Goal: Task Accomplishment & Management: Manage account settings

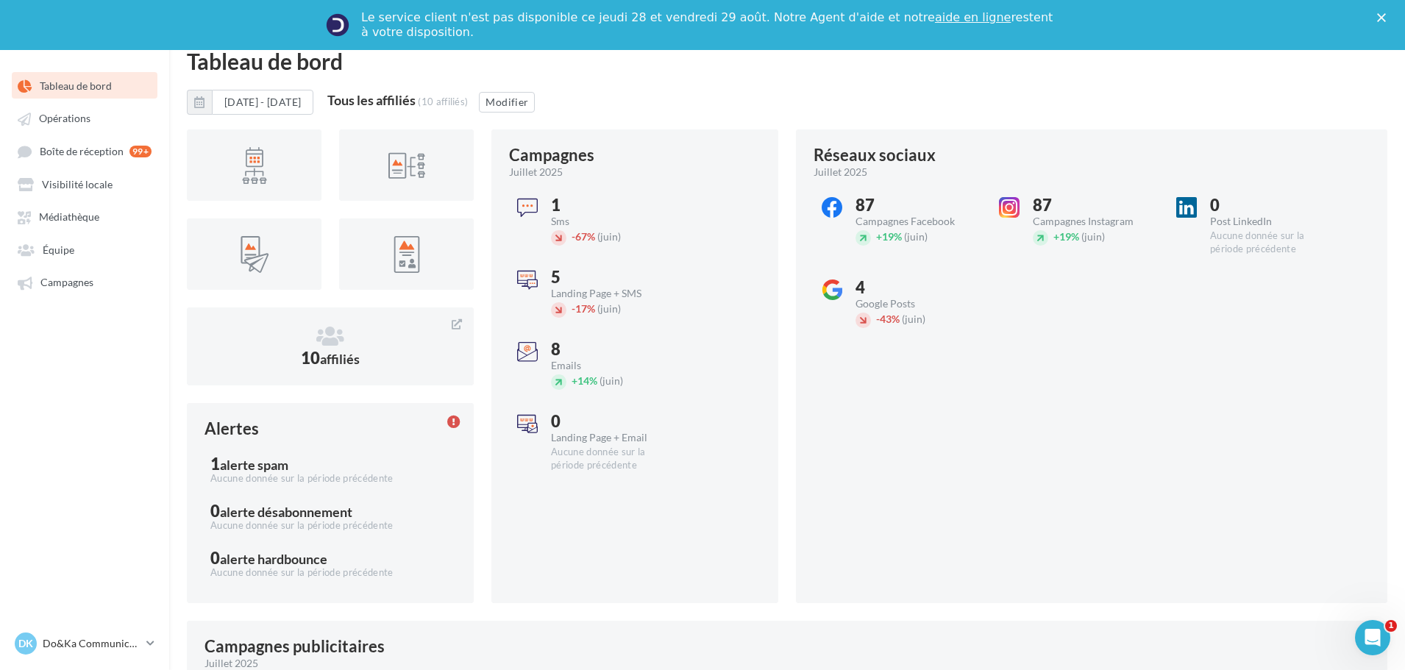
click at [1392, 18] on div "Fermer" at bounding box center [1384, 17] width 15 height 9
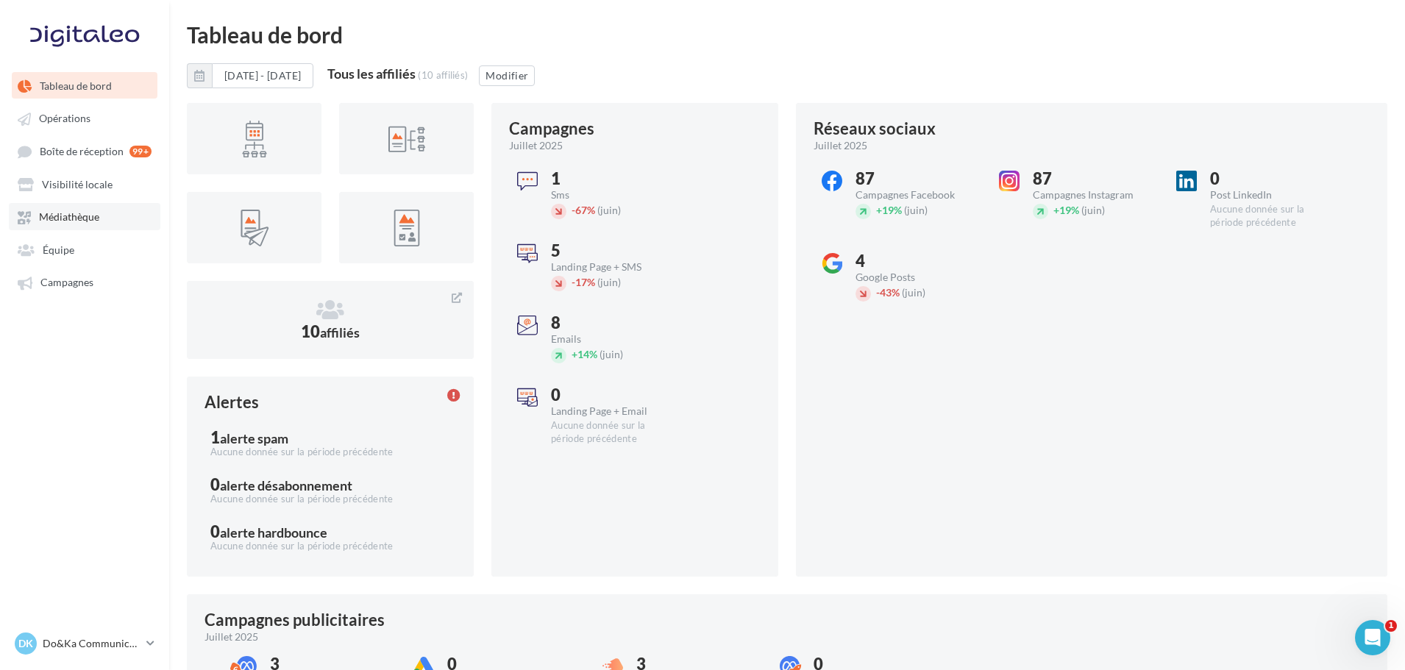
click at [81, 211] on span "Médiathèque" at bounding box center [69, 217] width 60 height 13
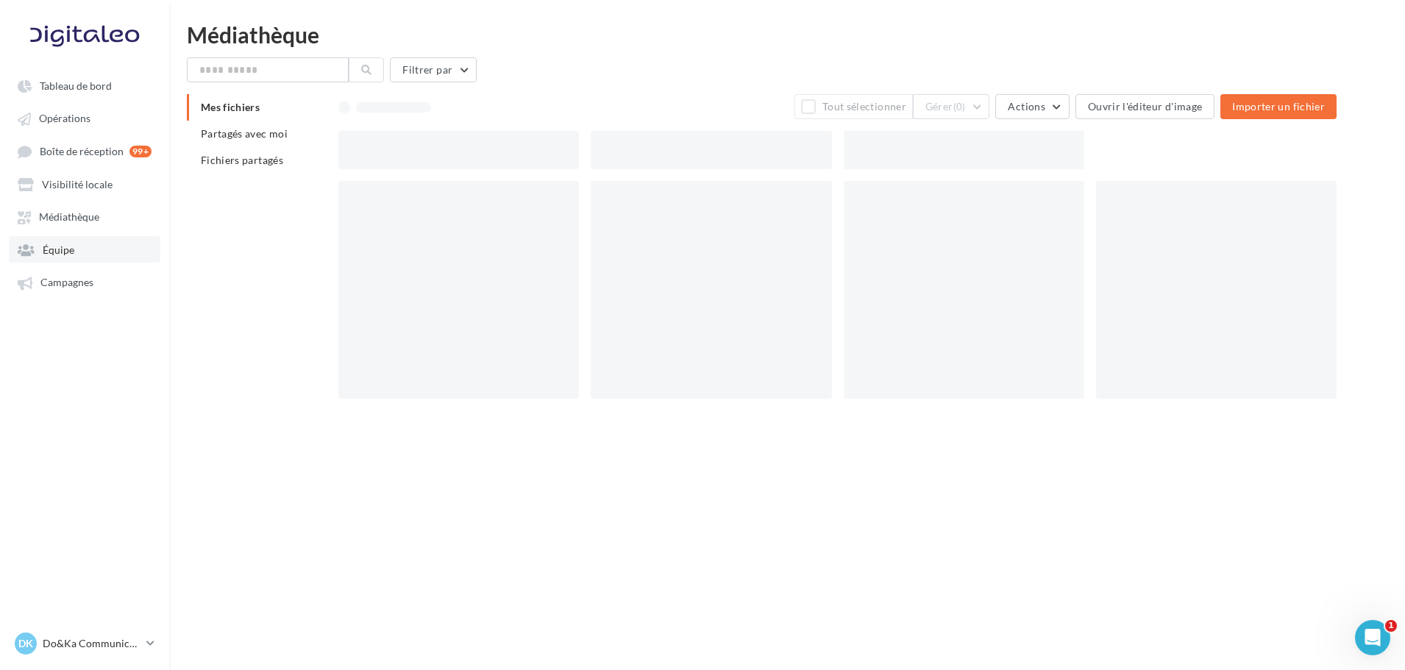
click at [81, 249] on link "Équipe" at bounding box center [85, 249] width 152 height 26
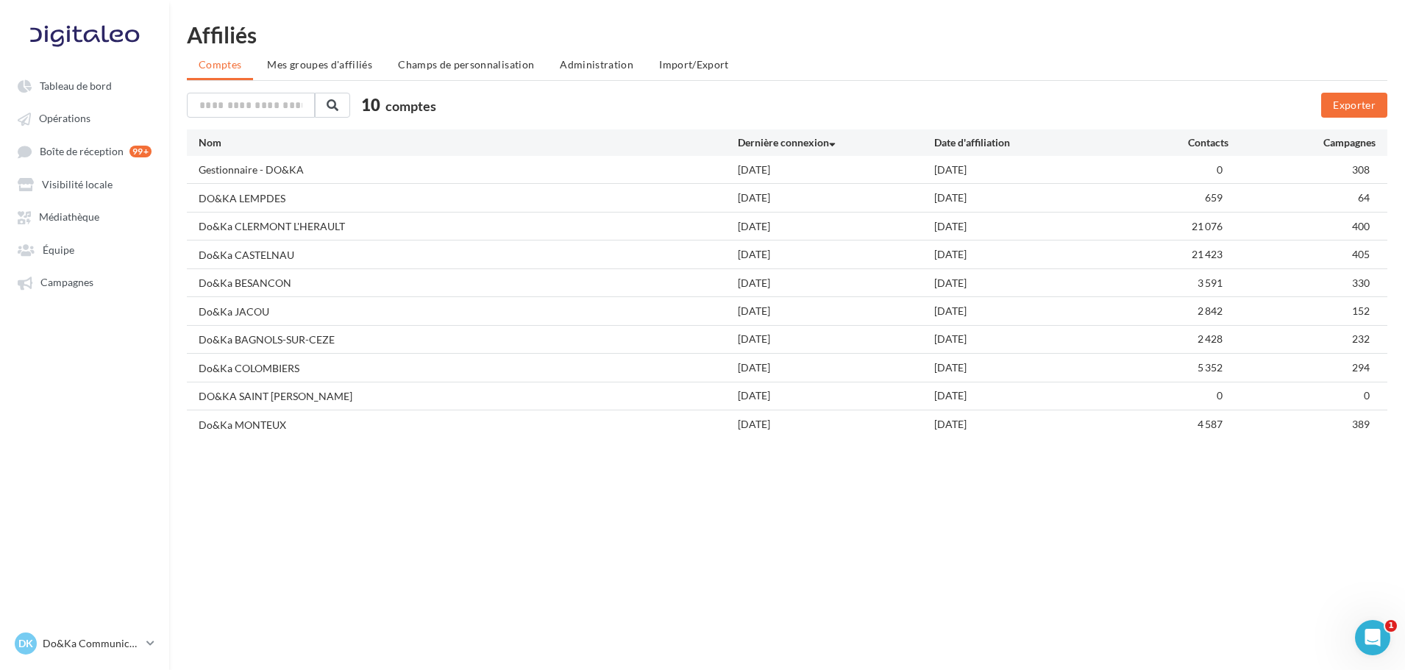
click at [541, 63] on ul "Comptes Mes groupes d'affiliés Champs de personnalisation Administration Import…" at bounding box center [787, 65] width 1200 height 29
click at [633, 62] on li "Administration" at bounding box center [596, 64] width 97 height 26
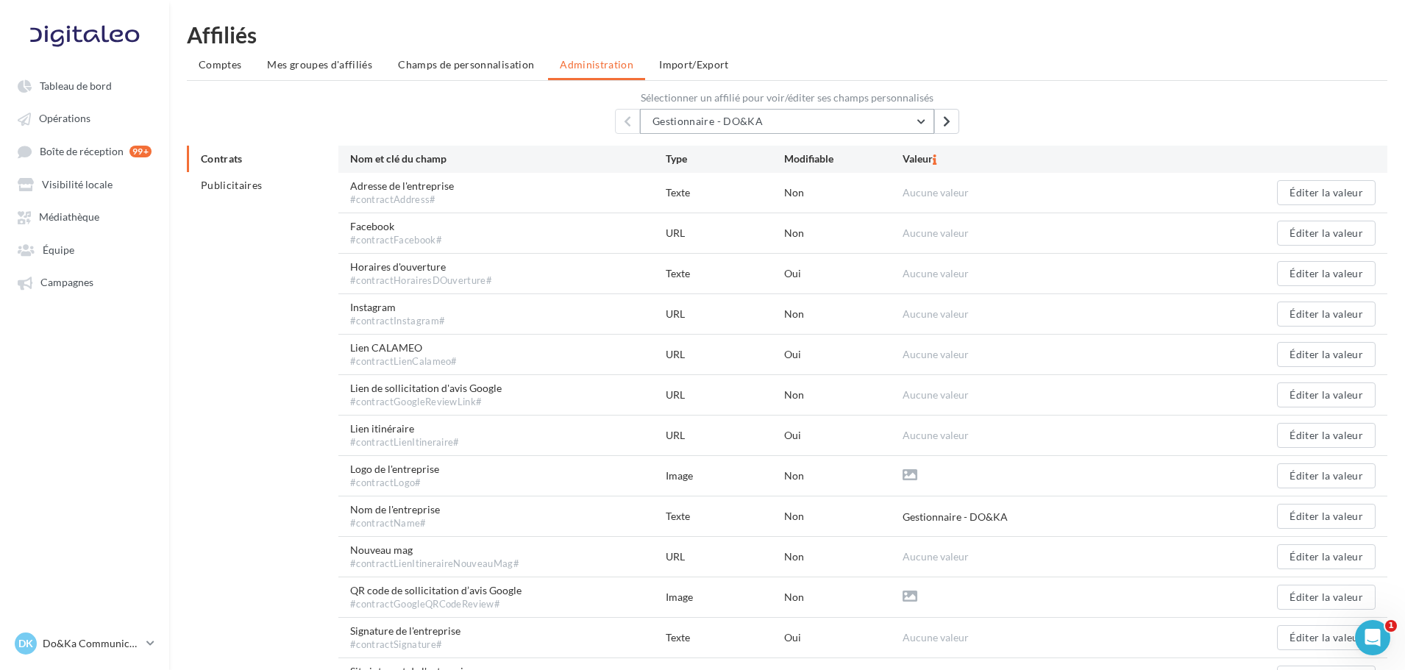
click at [781, 110] on button "Gestionnaire - DO&KA" at bounding box center [787, 121] width 294 height 25
click at [917, 121] on input "*" at bounding box center [787, 121] width 294 height 25
click at [1025, 126] on div "* Gestionnaire - DO&KA Do&Ka CASTELNAU Do&Ka CLERMONT L'HERAULT Do&Ka MONTEUX D…" at bounding box center [787, 121] width 1200 height 25
click at [911, 122] on button "Gestionnaire - DO&KA" at bounding box center [787, 121] width 294 height 25
click at [919, 123] on input "*" at bounding box center [787, 121] width 294 height 25
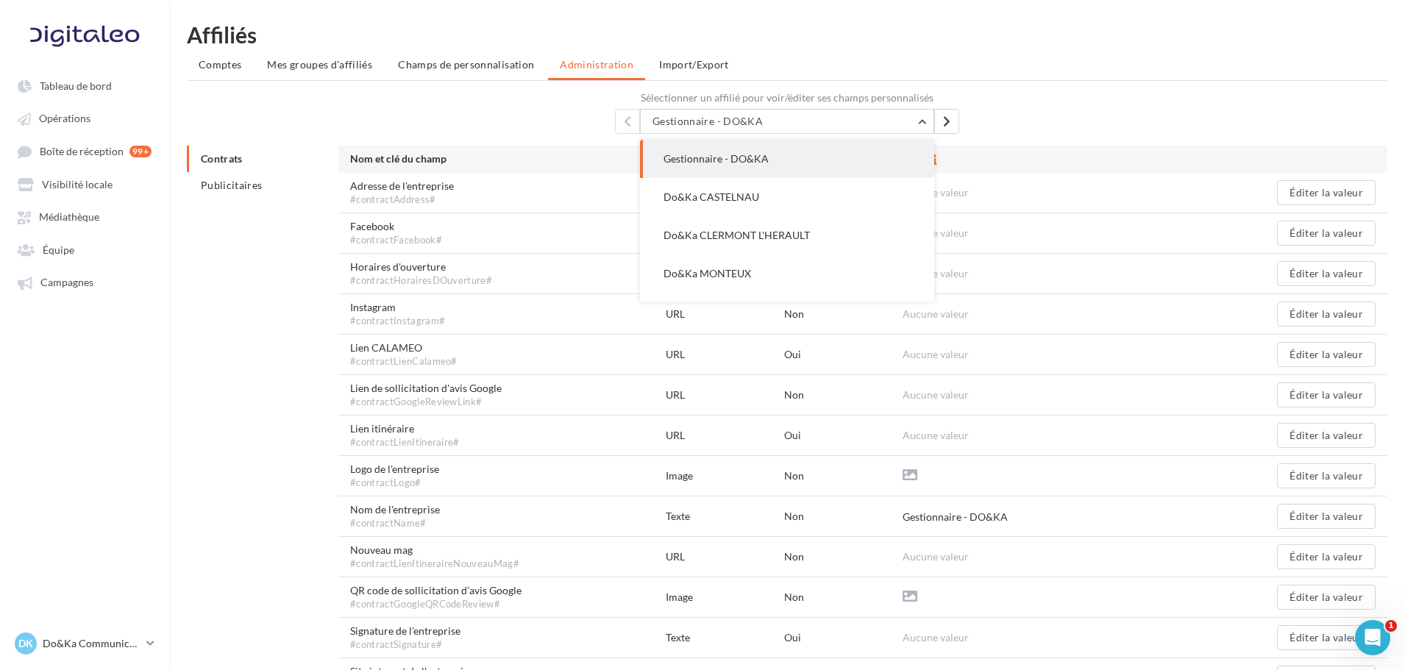
click at [1075, 115] on div "Gestionnaire - DO&KA Gestionnaire - DO&KA Do&Ka CASTELNAU Do&Ka CLERMONT L'HERA…" at bounding box center [787, 121] width 1200 height 25
click at [917, 119] on button "Gestionnaire - DO&KA" at bounding box center [787, 121] width 294 height 25
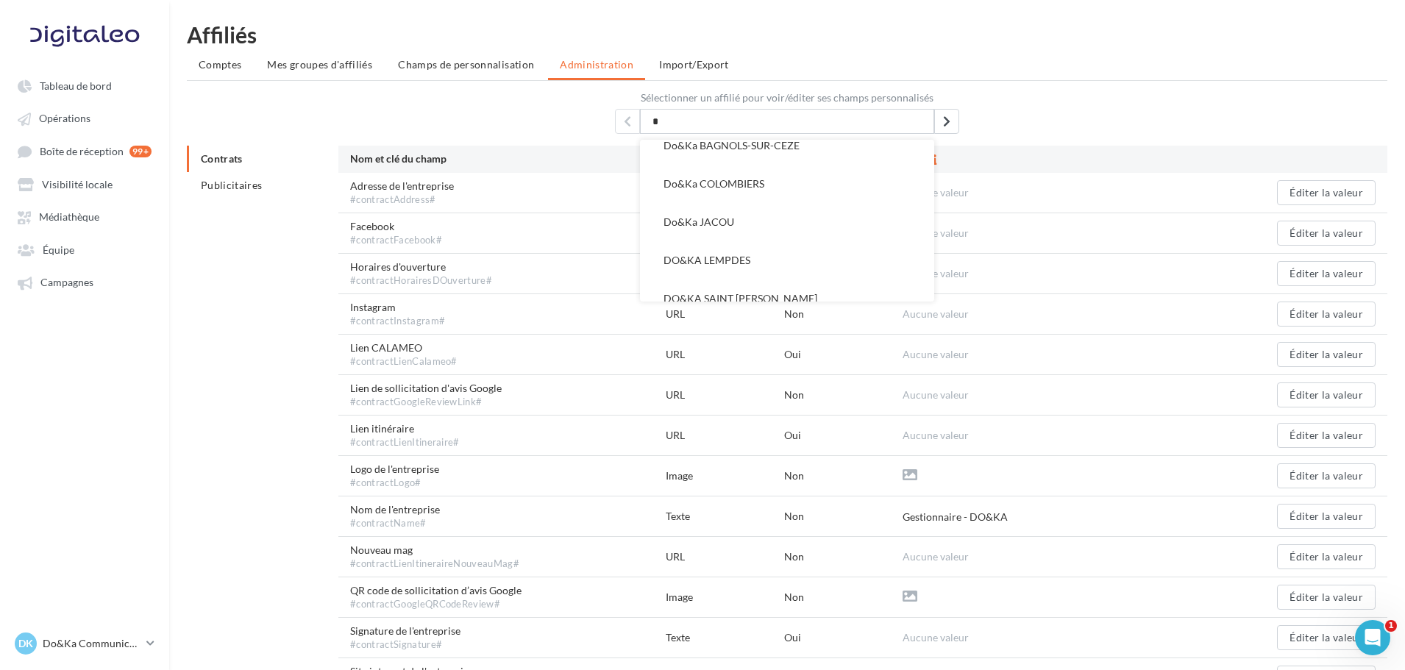
scroll to position [221, 0]
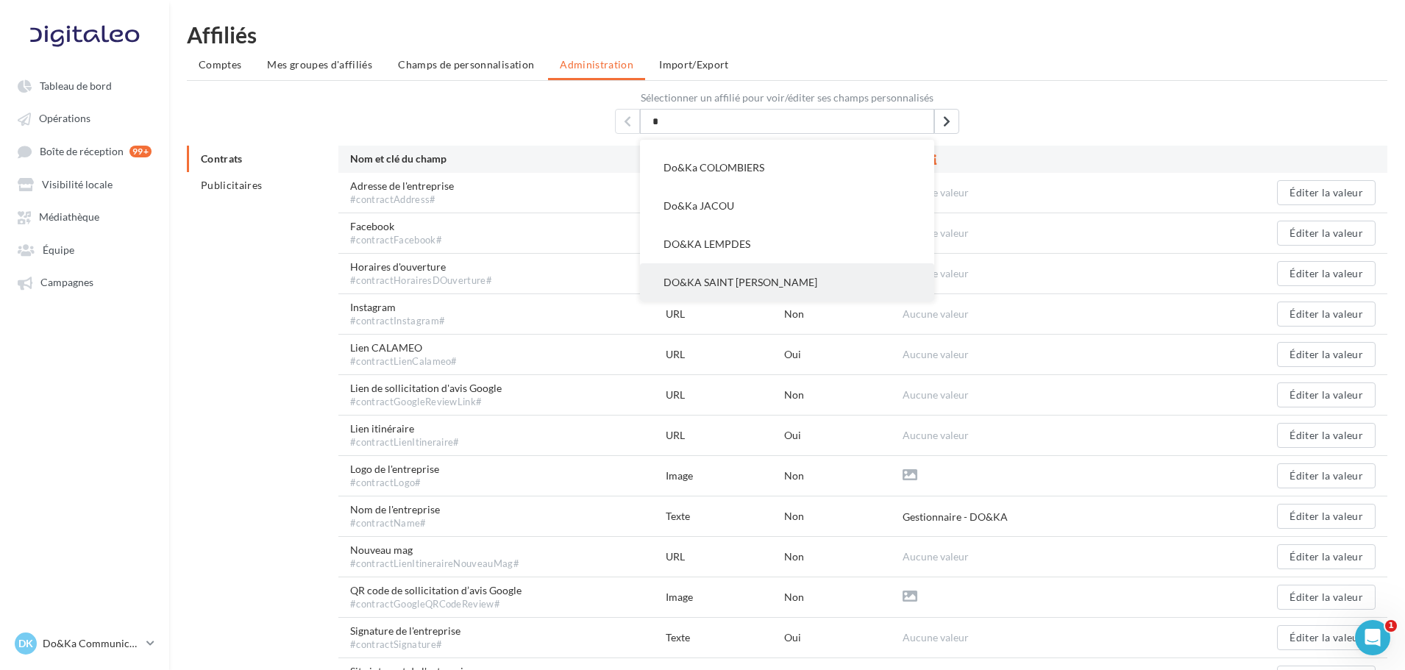
click at [809, 274] on button "DO&KA SAINT [PERSON_NAME]" at bounding box center [787, 282] width 294 height 38
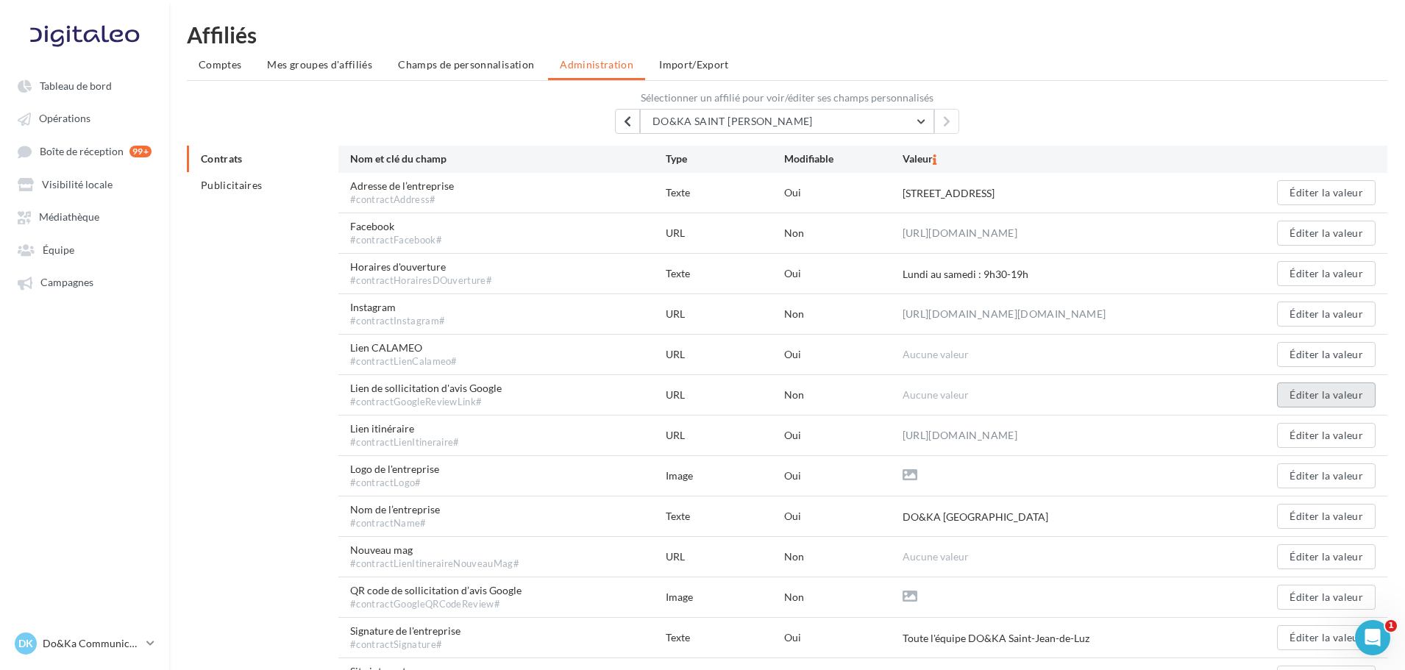
click at [1306, 399] on button "Éditer la valeur" at bounding box center [1326, 395] width 99 height 25
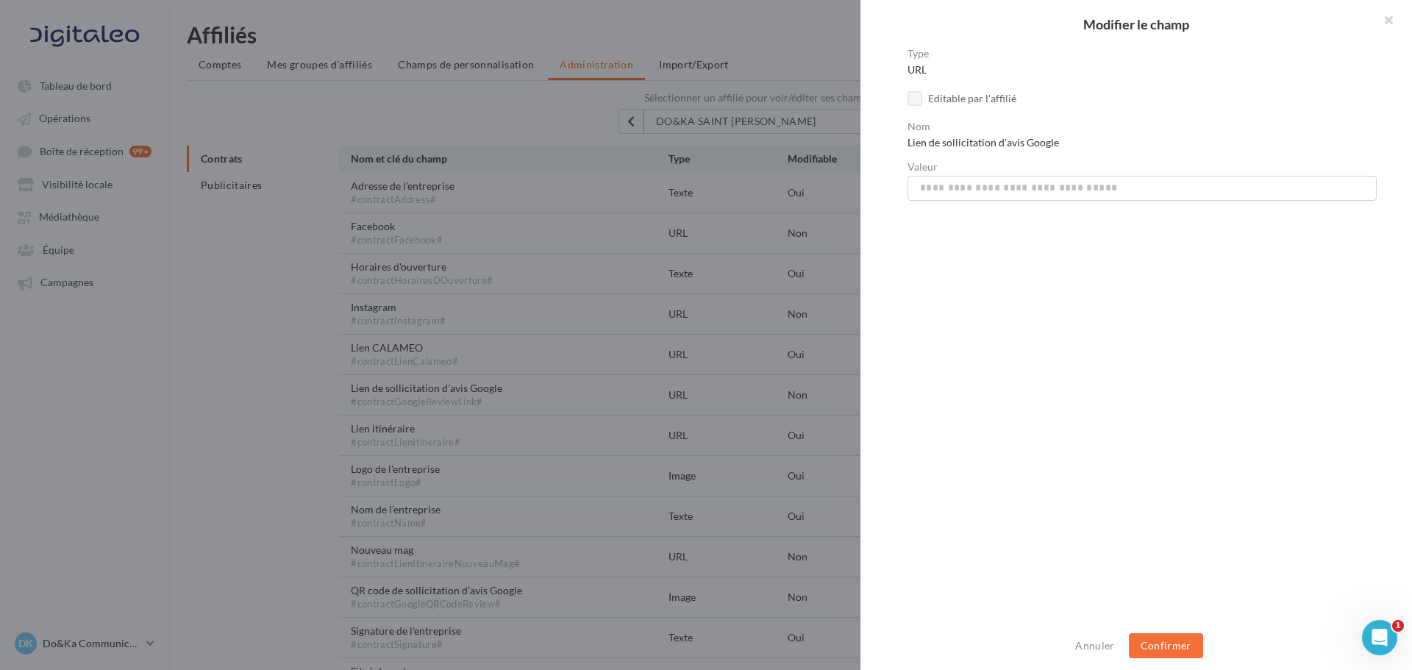
click at [1016, 201] on div "Type URL Editable par l'affilié Nom Lien de sollicitation d'avis Google [GEOGRA…" at bounding box center [1142, 336] width 563 height 574
click at [1016, 191] on input "Valeur" at bounding box center [1142, 188] width 469 height 25
paste input "**********"
type input "**********"
click at [1159, 647] on button "Confirmer" at bounding box center [1166, 645] width 74 height 25
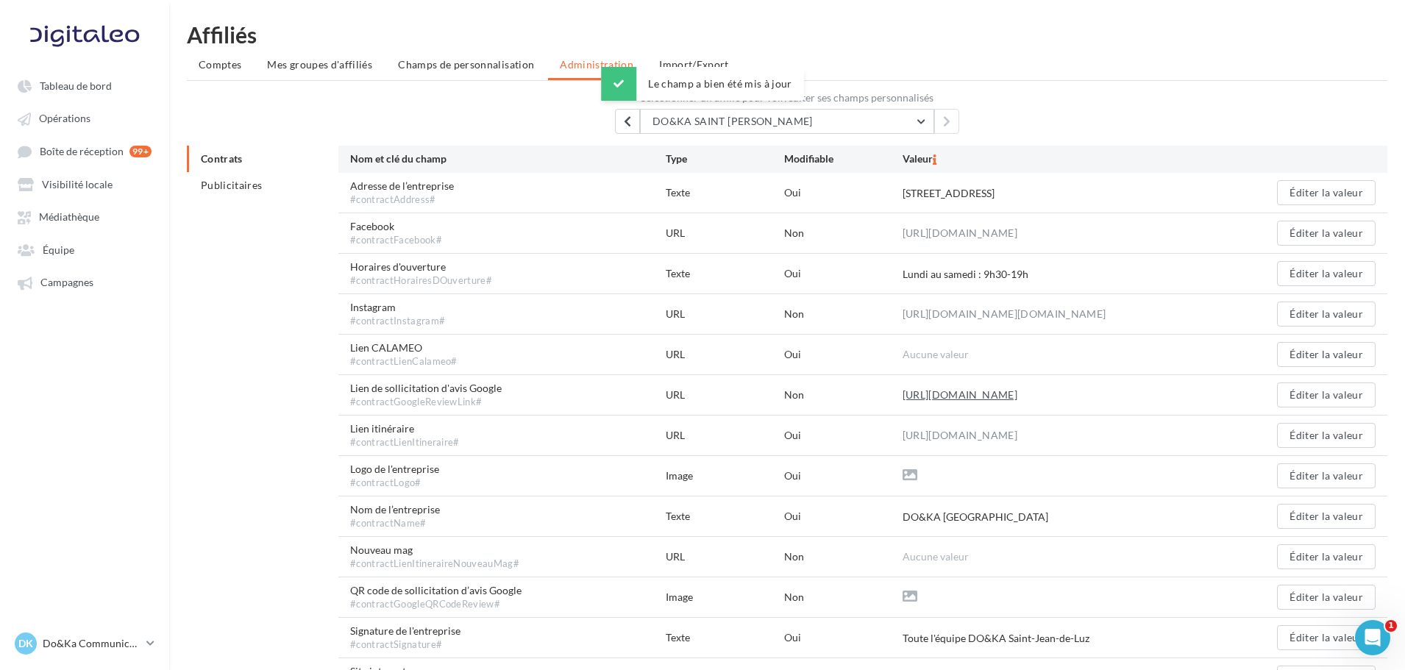
click at [1017, 394] on link "[URL][DOMAIN_NAME]" at bounding box center [960, 395] width 115 height 18
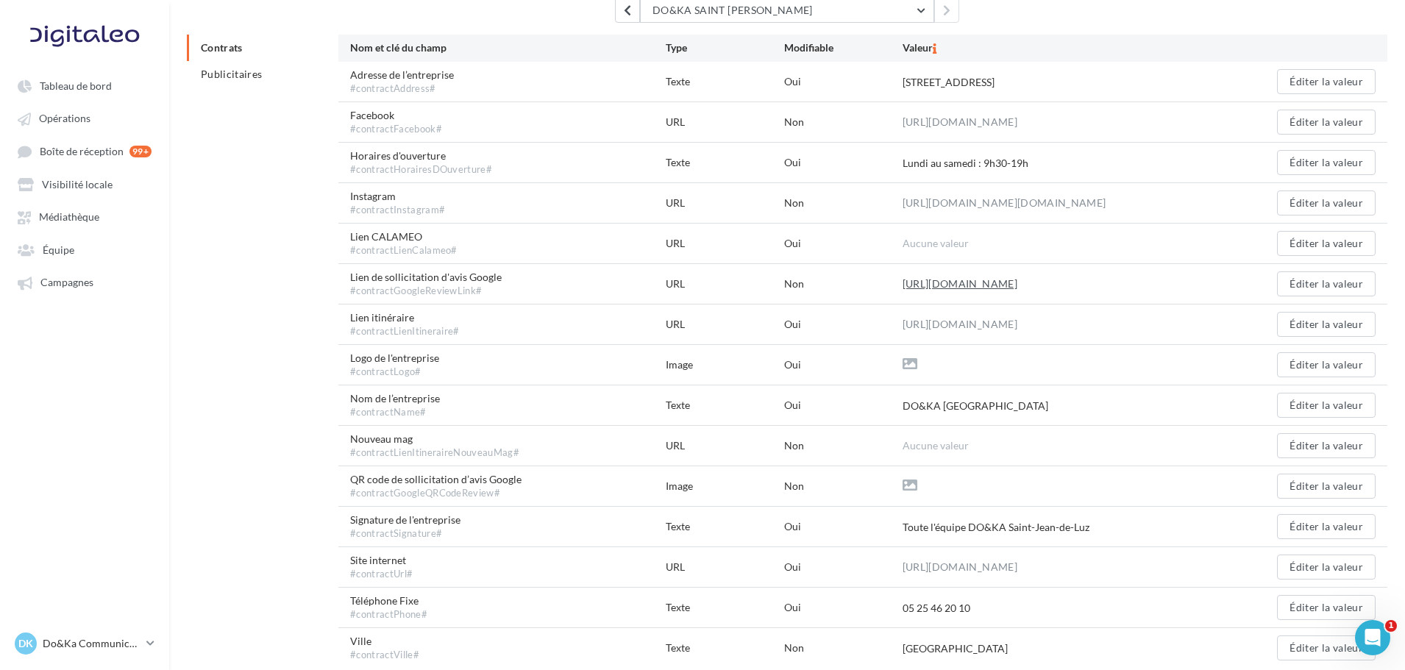
scroll to position [0, 0]
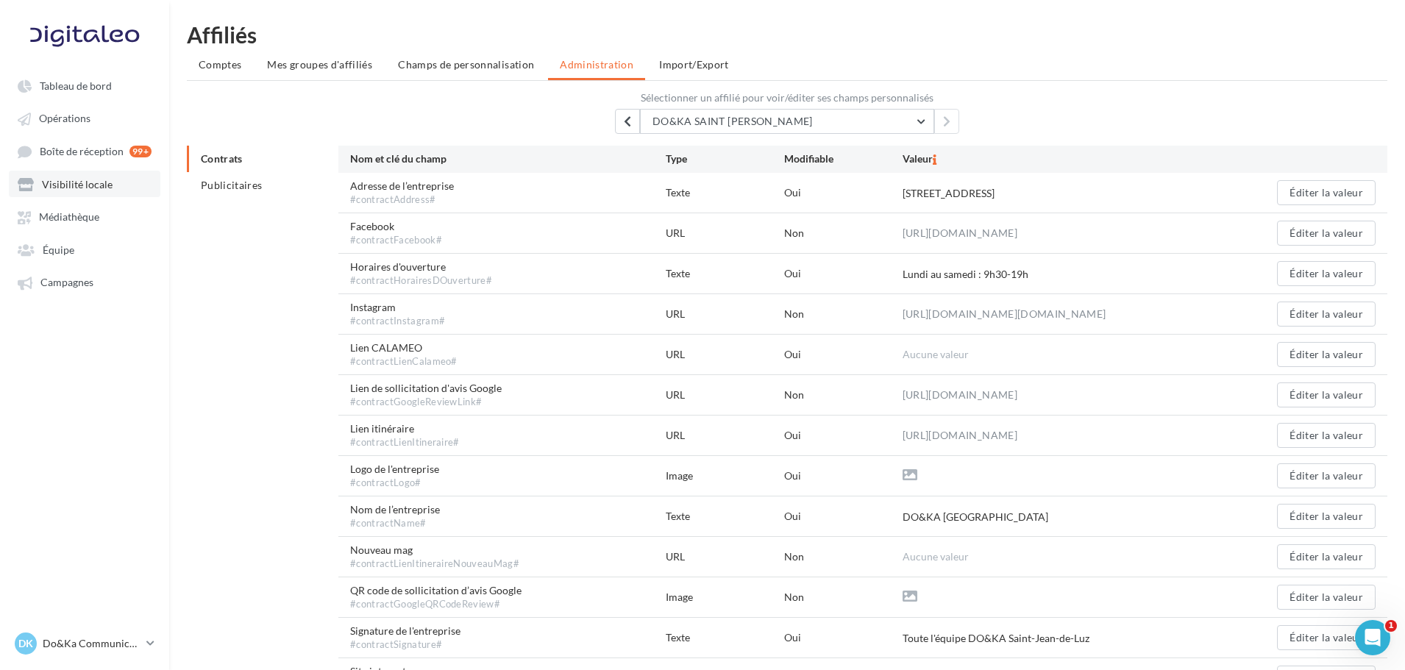
click at [65, 182] on span "Visibilité locale" at bounding box center [77, 184] width 71 height 13
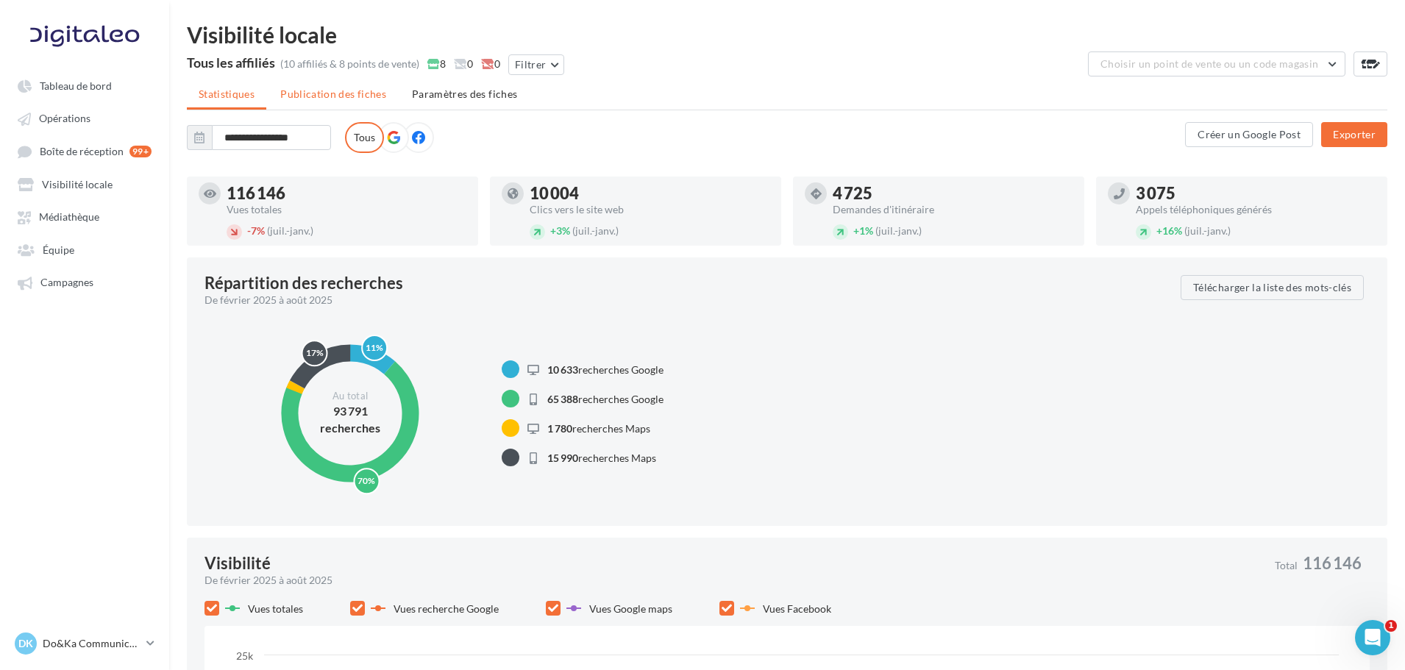
click at [346, 87] on li "Publication des fiches" at bounding box center [332, 94] width 129 height 26
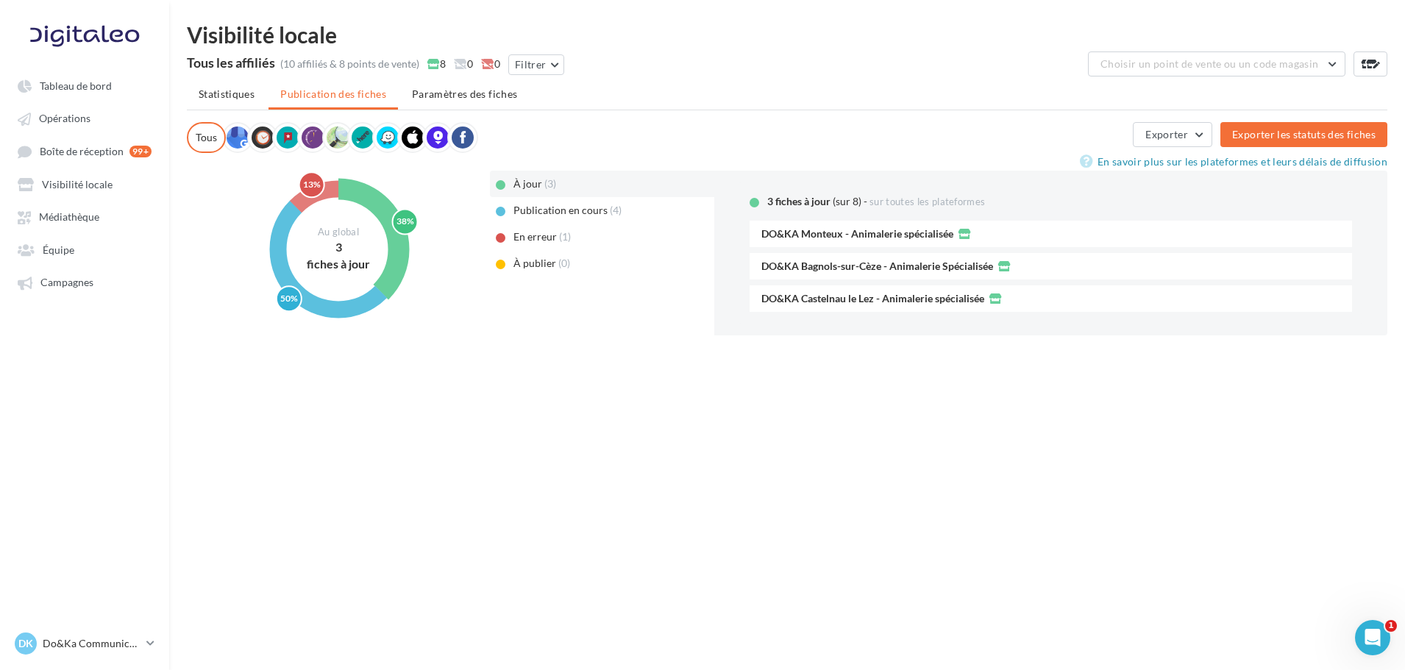
click at [567, 241] on div "(1)" at bounding box center [571, 237] width 24 height 15
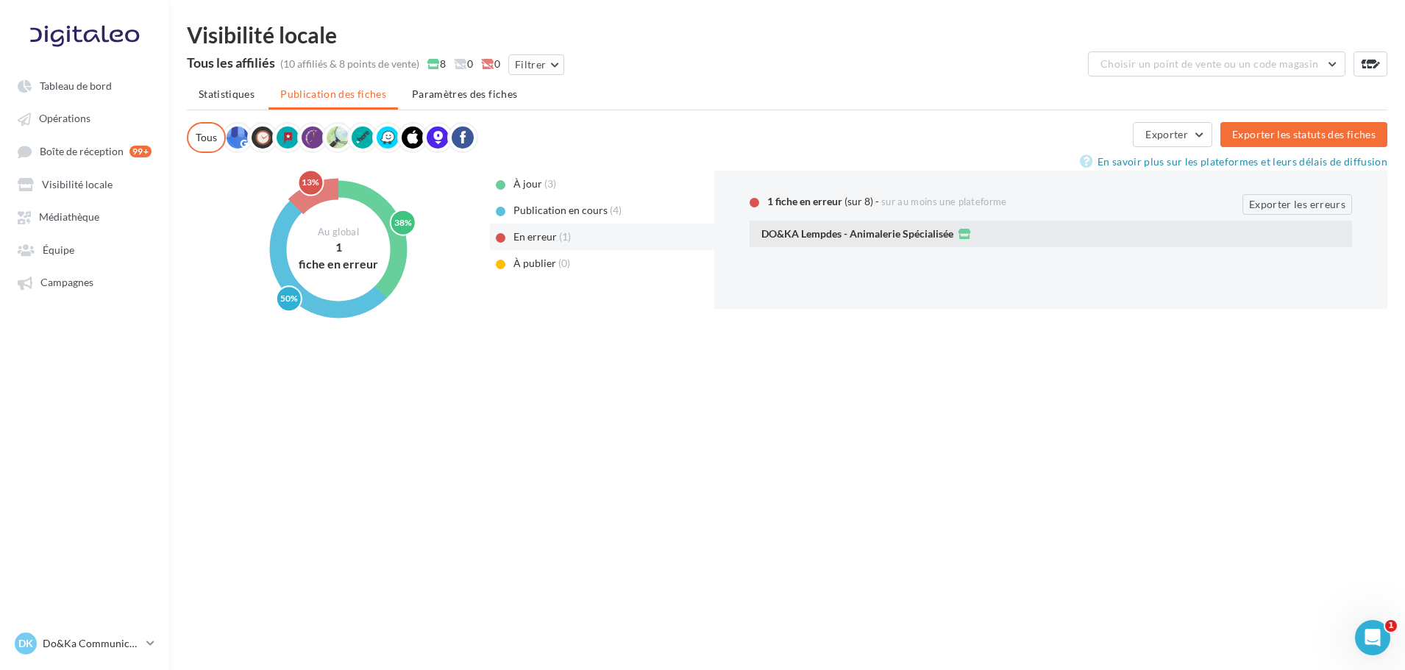
click at [937, 237] on span "DO&KA Lempdes - Animalerie Spécialisée" at bounding box center [857, 234] width 192 height 10
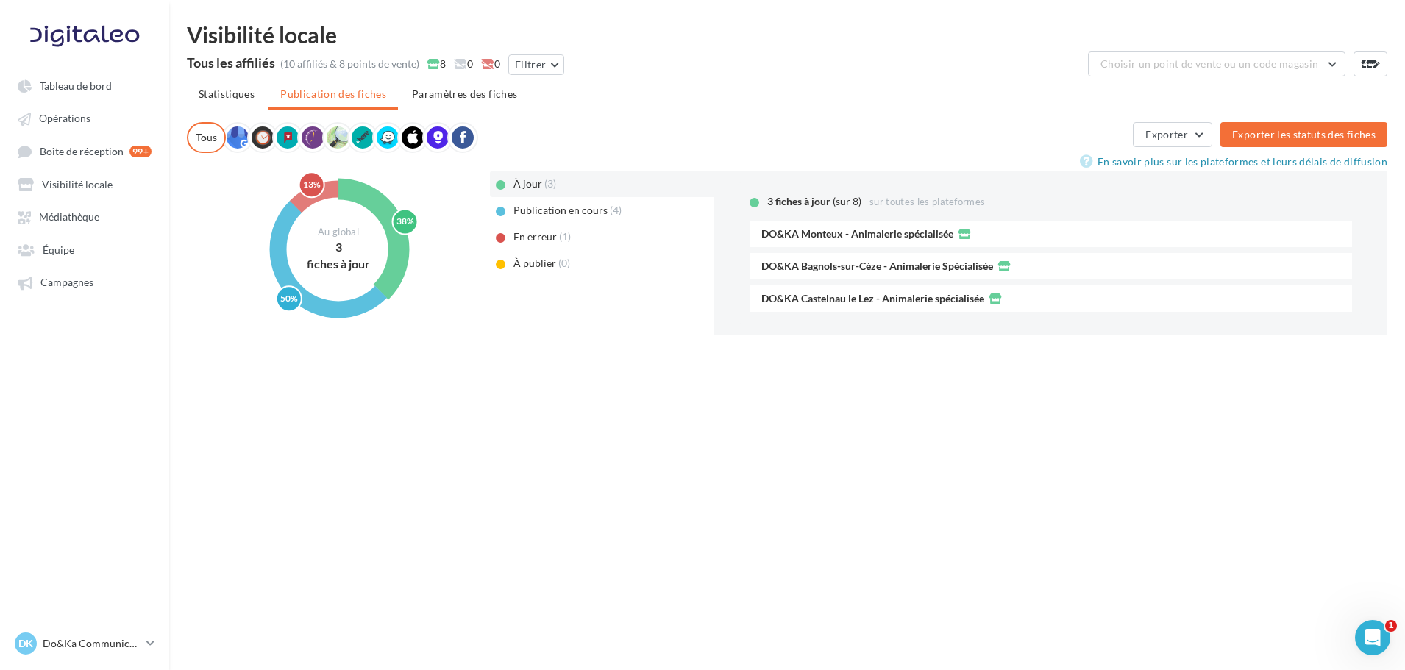
click at [546, 219] on div "Publication en cours (4)" at bounding box center [602, 210] width 224 height 26
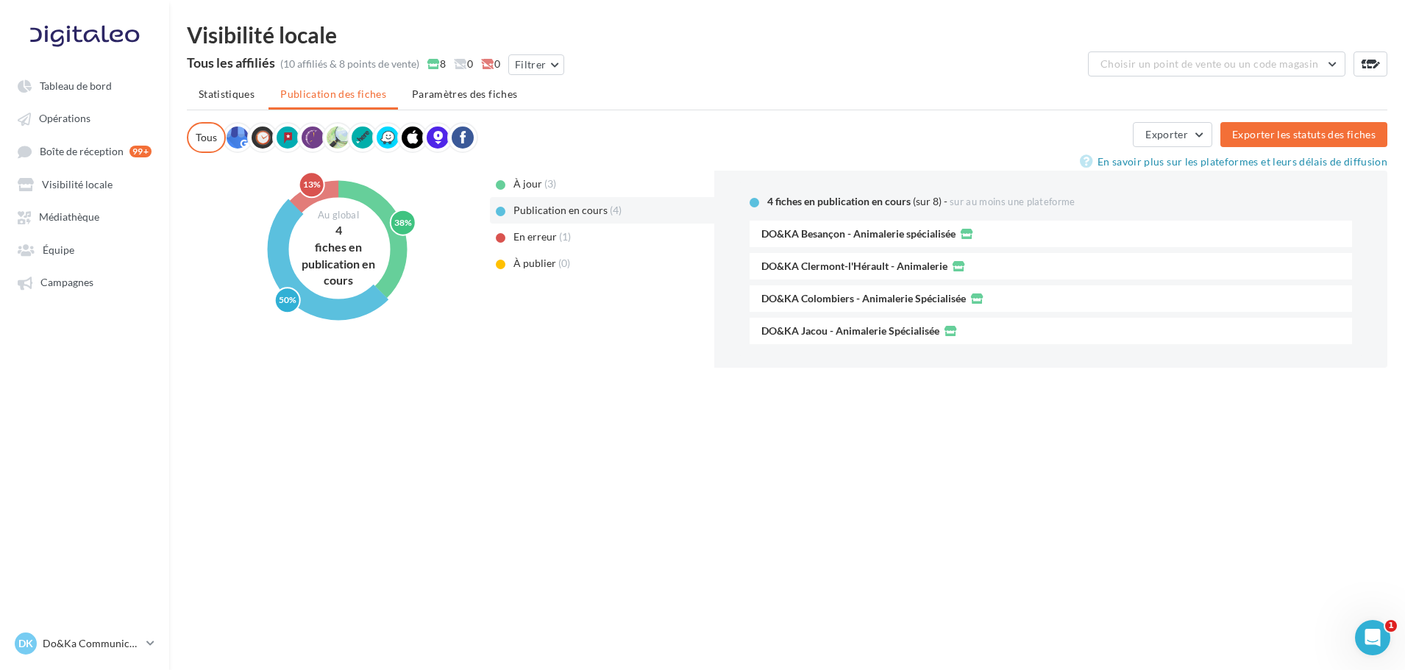
click at [564, 175] on div "À jour (3)" at bounding box center [602, 184] width 224 height 26
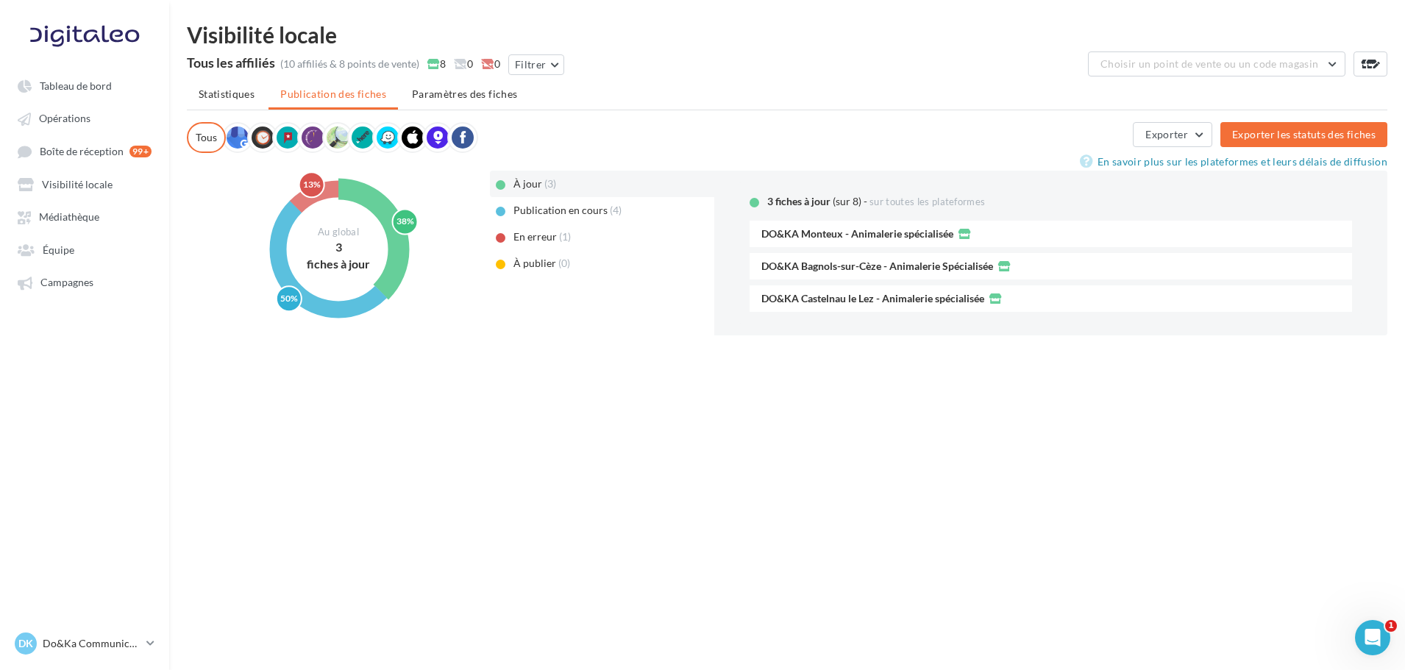
click at [558, 196] on div "À jour (3)" at bounding box center [602, 184] width 224 height 26
click at [558, 207] on span "Publication en cours" at bounding box center [560, 210] width 94 height 13
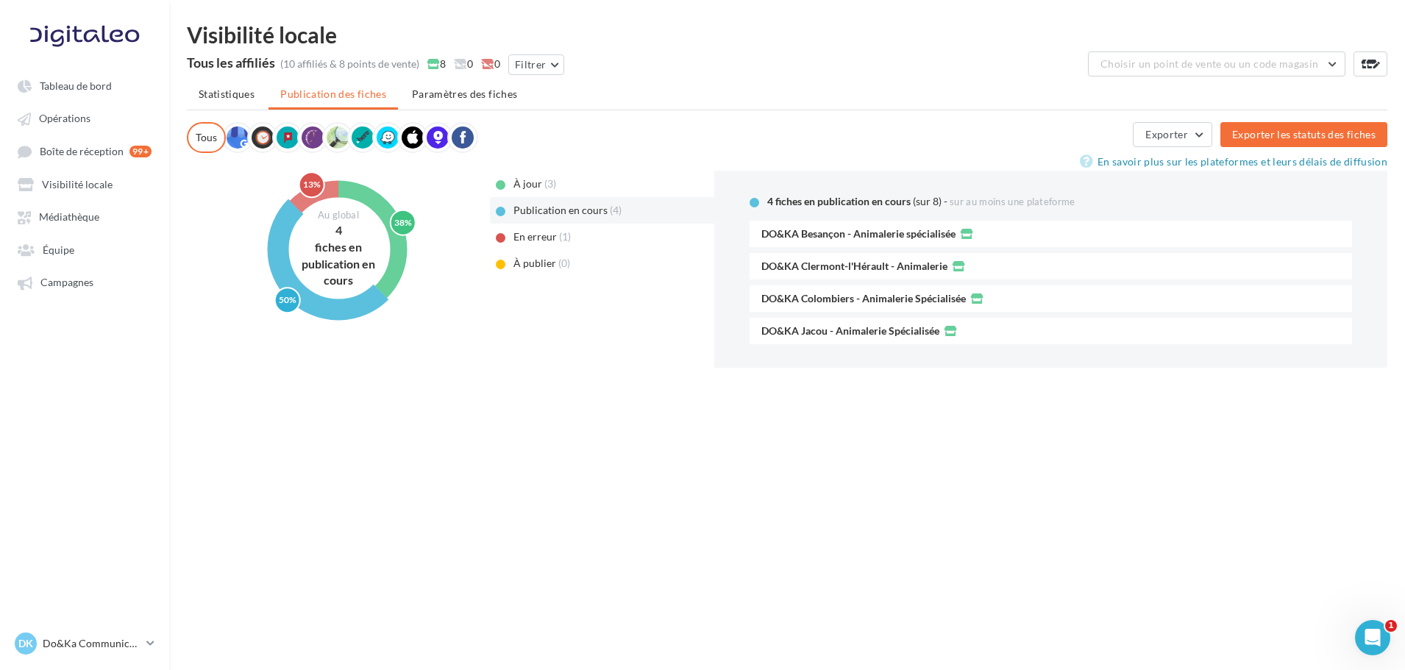
click at [565, 260] on div "(0)" at bounding box center [570, 263] width 24 height 15
